Goal: Information Seeking & Learning: Check status

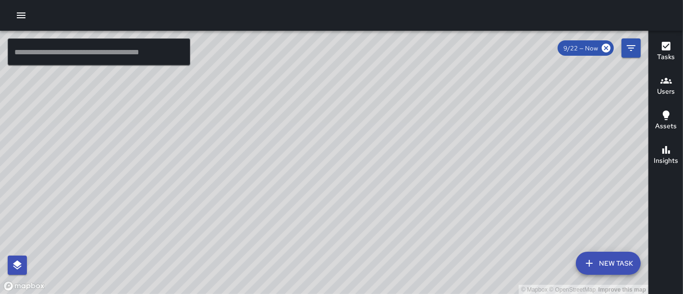
drag, startPoint x: 404, startPoint y: 237, endPoint x: 390, endPoint y: 143, distance: 95.1
click at [390, 143] on div "© Mapbox © OpenStreetMap Improve this map" at bounding box center [324, 163] width 648 height 264
drag, startPoint x: 225, startPoint y: 145, endPoint x: 182, endPoint y: 319, distance: 179.5
click at [182, 293] on html "© Mapbox © OpenStreetMap Improve this map ​ New Task 9/22 — Now Map Layers Task…" at bounding box center [341, 147] width 683 height 294
drag, startPoint x: 396, startPoint y: 88, endPoint x: 324, endPoint y: 286, distance: 210.6
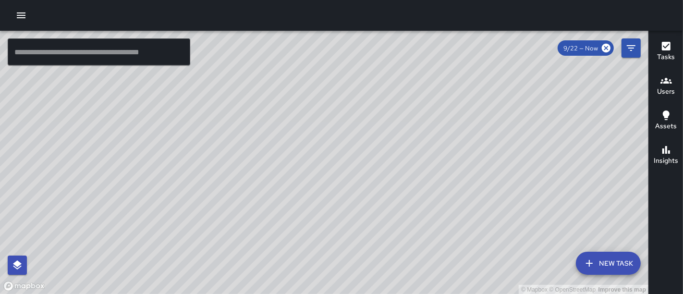
click at [324, 286] on div "© Mapbox © OpenStreetMap Improve this map" at bounding box center [324, 163] width 648 height 264
drag, startPoint x: 279, startPoint y: 130, endPoint x: 418, endPoint y: 191, distance: 152.2
click at [418, 191] on div "© Mapbox © OpenStreetMap Improve this map" at bounding box center [324, 163] width 648 height 264
drag, startPoint x: 351, startPoint y: 43, endPoint x: 391, endPoint y: 232, distance: 193.8
click at [391, 232] on div "© Mapbox © OpenStreetMap Improve this map" at bounding box center [324, 163] width 648 height 264
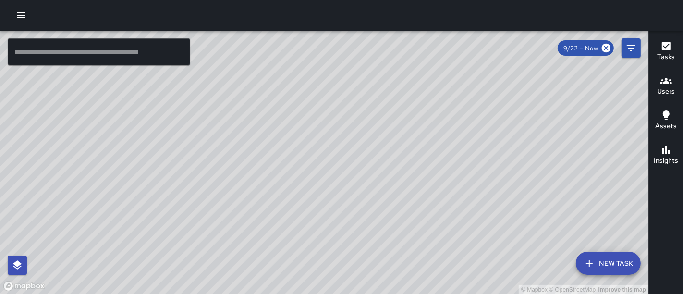
drag, startPoint x: 285, startPoint y: 132, endPoint x: 279, endPoint y: 106, distance: 26.5
click at [279, 106] on div "© Mapbox © OpenStreetMap Improve this map" at bounding box center [324, 163] width 648 height 264
click at [25, 13] on icon "button" at bounding box center [21, 16] width 12 height 12
drag, startPoint x: 276, startPoint y: 250, endPoint x: 330, endPoint y: 153, distance: 111.4
click at [330, 153] on div "© Mapbox © OpenStreetMap Improve this map" at bounding box center [324, 163] width 648 height 264
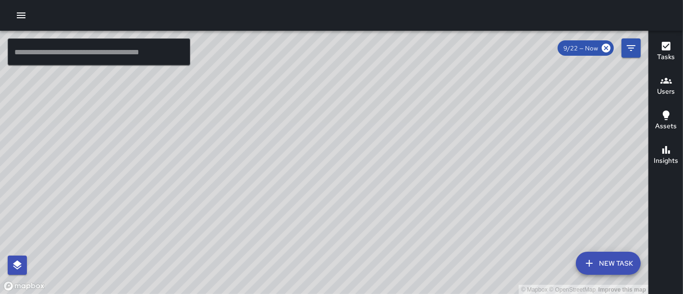
click at [24, 13] on icon "button" at bounding box center [21, 15] width 9 height 6
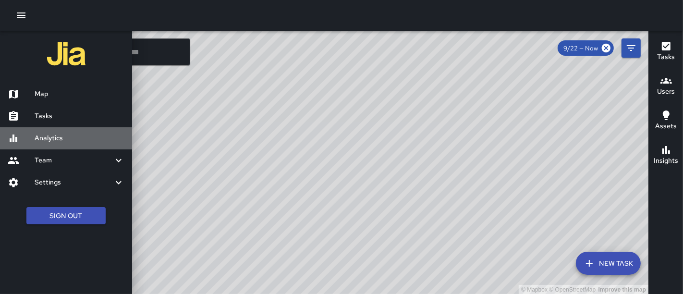
click at [45, 138] on h6 "Analytics" at bounding box center [80, 138] width 90 height 11
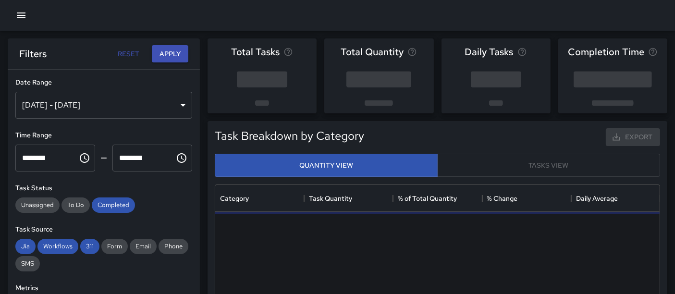
scroll to position [279, 436]
click at [104, 111] on div "[DATE] - [DATE]" at bounding box center [103, 105] width 177 height 27
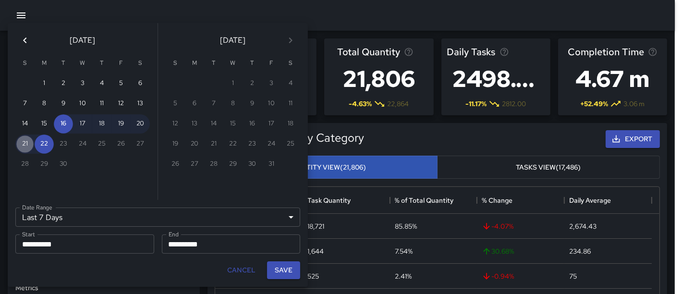
click at [26, 142] on button "21" at bounding box center [24, 143] width 19 height 19
type input "******"
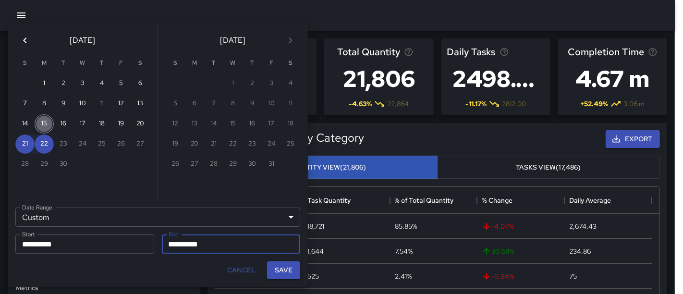
click at [44, 121] on button "15" at bounding box center [44, 123] width 19 height 19
type input "**********"
click at [32, 146] on button "21" at bounding box center [24, 143] width 19 height 19
type input "**********"
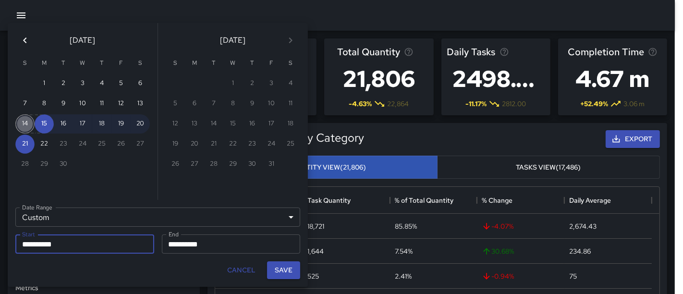
click at [28, 124] on button "14" at bounding box center [24, 123] width 19 height 19
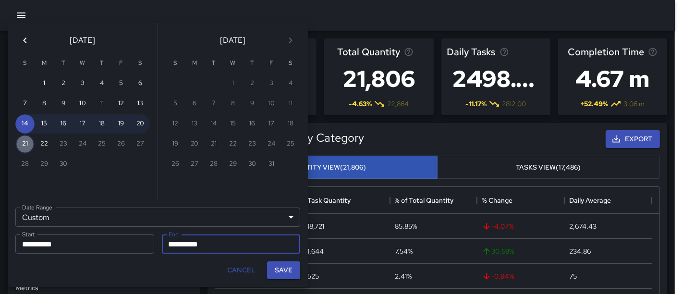
click at [31, 143] on button "21" at bounding box center [24, 143] width 19 height 19
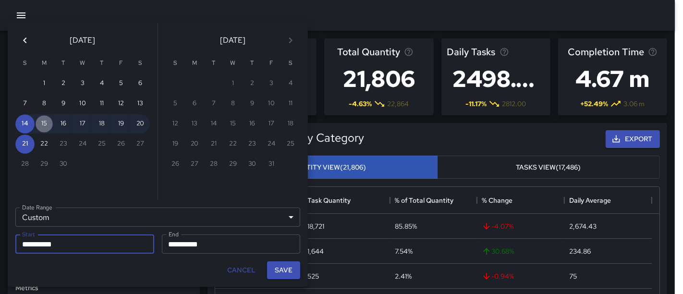
click at [41, 122] on button "15" at bounding box center [44, 123] width 19 height 19
type input "**********"
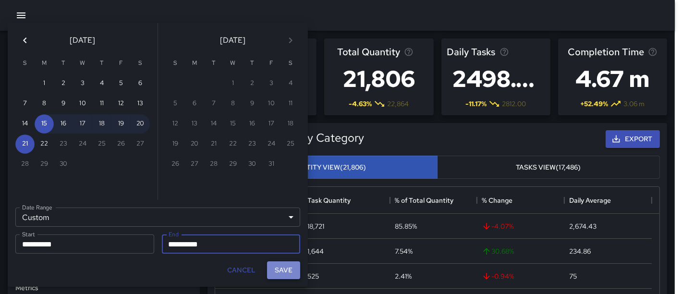
click at [292, 267] on button "Save" at bounding box center [283, 270] width 33 height 18
type input "**********"
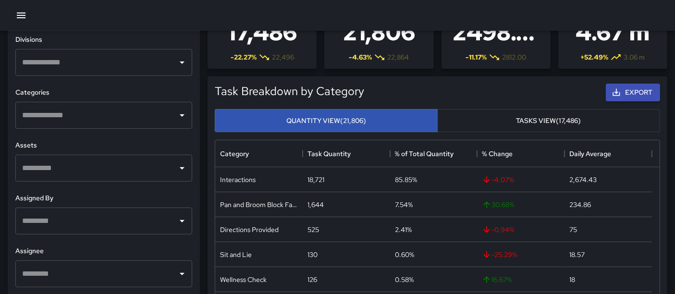
scroll to position [59, 0]
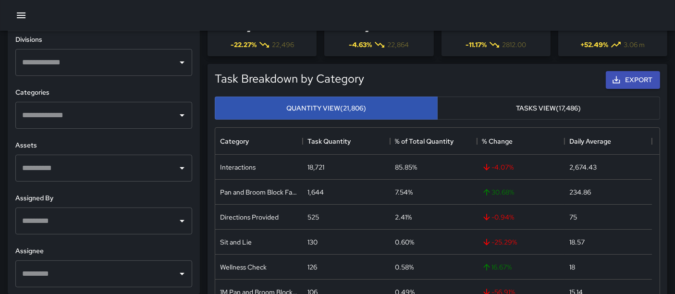
click at [180, 62] on button "Open" at bounding box center [181, 62] width 13 height 13
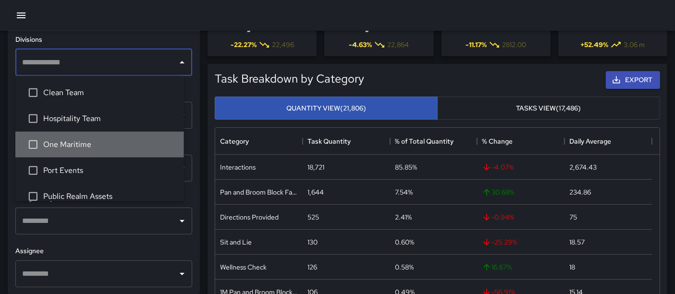
click at [119, 136] on li "One Maritime" at bounding box center [99, 145] width 169 height 26
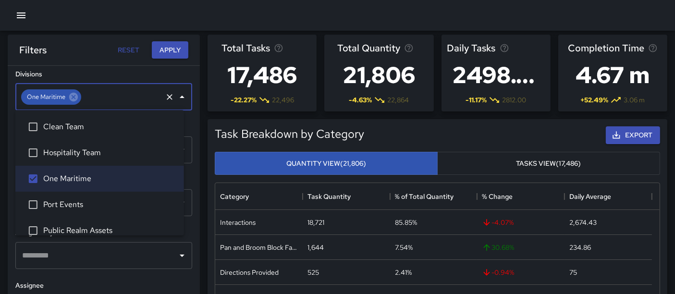
scroll to position [0, 0]
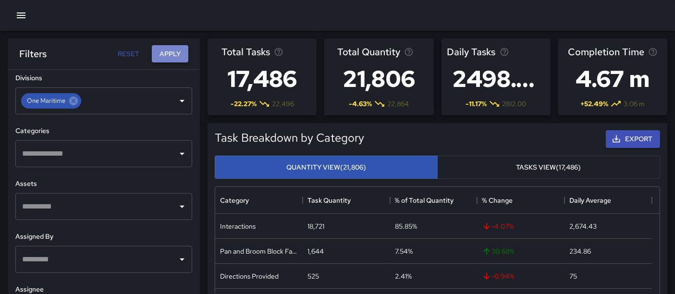
click at [170, 49] on button "Apply" at bounding box center [170, 54] width 36 height 18
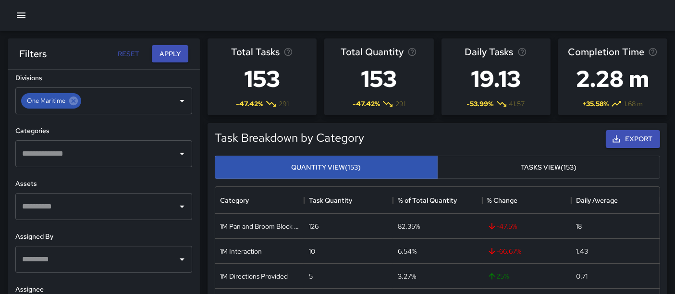
scroll to position [0, 0]
click at [172, 53] on button "Apply" at bounding box center [170, 54] width 36 height 18
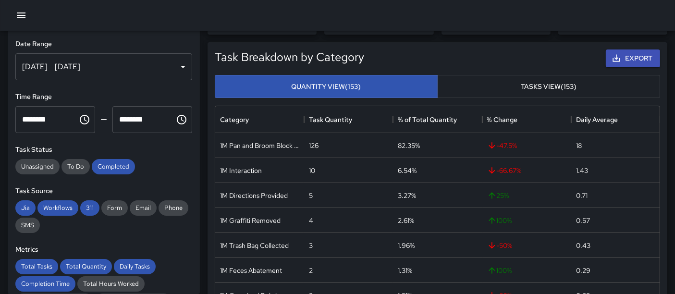
scroll to position [78, 0]
